Goal: Information Seeking & Learning: Learn about a topic

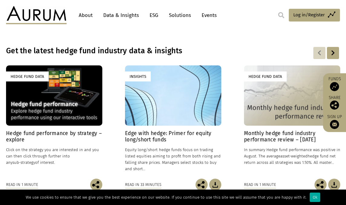
scroll to position [303, 0]
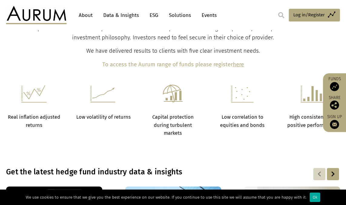
click at [179, 15] on link "Solutions" at bounding box center [180, 15] width 28 height 11
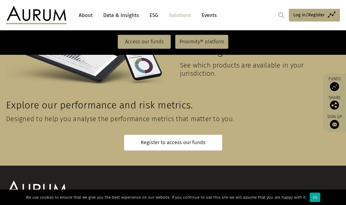
scroll to position [1398, 0]
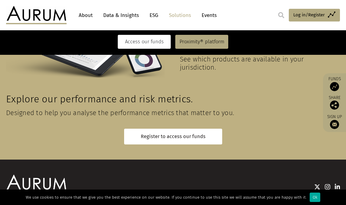
click at [126, 44] on link "Access our funds" at bounding box center [144, 42] width 53 height 14
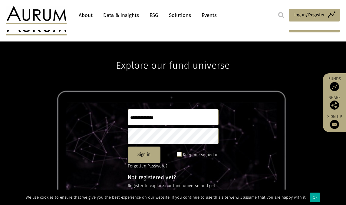
scroll to position [82, 0]
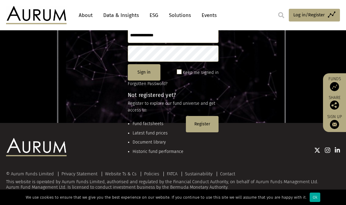
click at [86, 15] on link "About" at bounding box center [86, 15] width 20 height 11
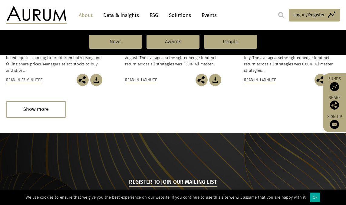
scroll to position [454, 0]
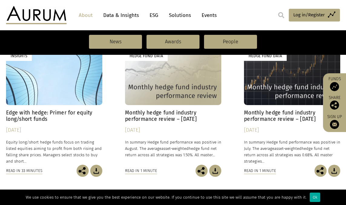
click at [139, 121] on h4 "Monthly hedge fund industry performance review – August 2025" at bounding box center [173, 116] width 96 height 13
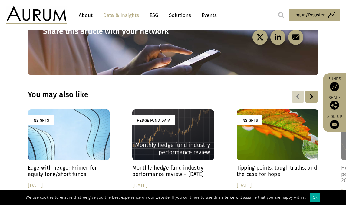
scroll to position [908, 0]
